Goal: Check status: Check status

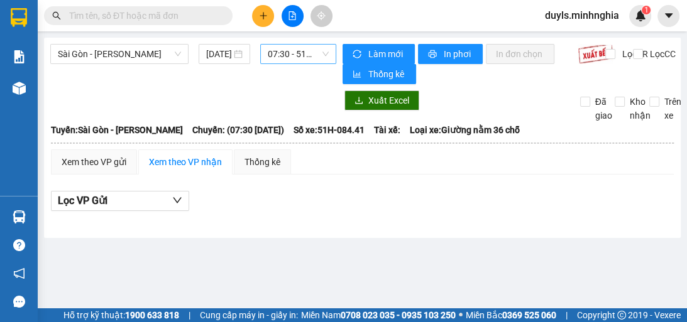
click at [300, 61] on span "07:30 - 51H-084.41" at bounding box center [298, 54] width 61 height 19
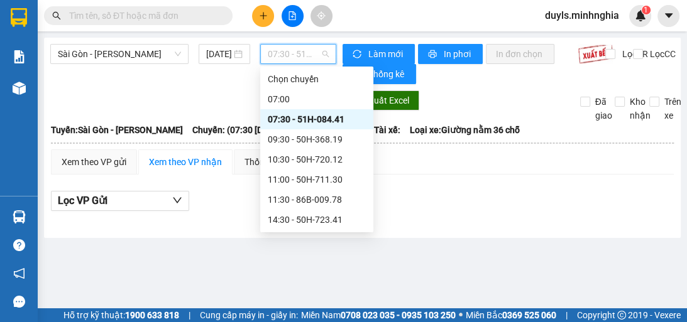
click at [329, 119] on div "07:30 - 51H-084.41" at bounding box center [317, 120] width 98 height 14
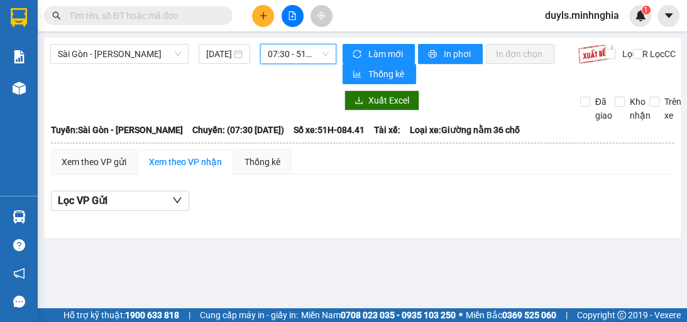
click at [311, 62] on span "07:30 - 51H-084.41" at bounding box center [298, 54] width 61 height 19
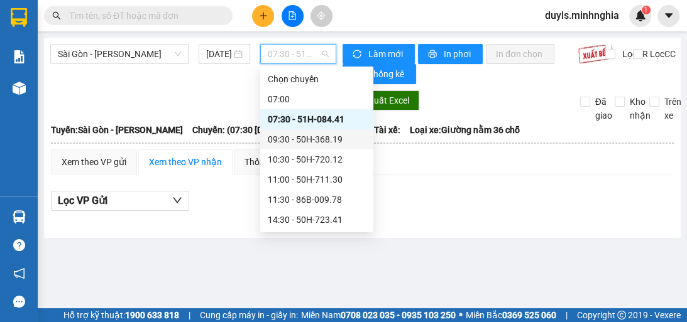
click at [309, 136] on div "09:30 - 50H-368.19" at bounding box center [317, 140] width 98 height 14
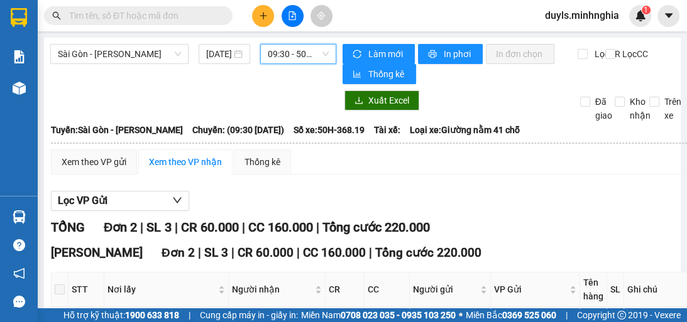
click at [302, 52] on span "09:30 - 50H-368.19" at bounding box center [298, 54] width 61 height 19
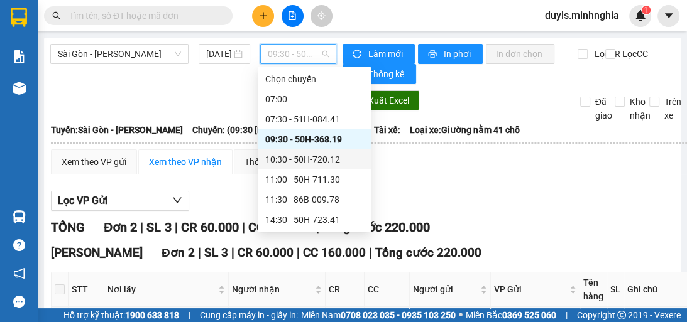
click at [331, 155] on div "10:30 - 50H-720.12" at bounding box center [314, 160] width 98 height 14
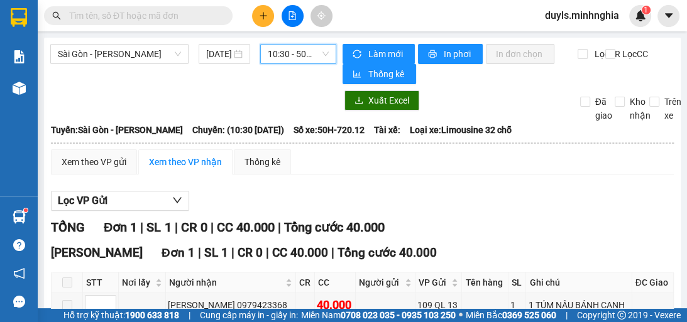
click at [289, 58] on span "10:30 - 50H-720.12" at bounding box center [298, 54] width 61 height 19
click at [403, 179] on div "Xem theo VP gửi Xem theo VP nhận Thống kê Lọc VP Gửi TỔNG Đơn 1 | SL 1 | CR 0 …" at bounding box center [362, 257] width 623 height 214
click at [302, 55] on span "10:30 - 50H-720.12" at bounding box center [298, 54] width 61 height 19
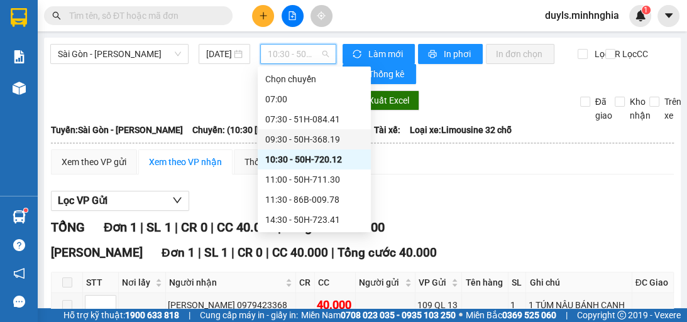
click at [327, 138] on div "09:30 - 50H-368.19" at bounding box center [314, 140] width 98 height 14
